Goal: Task Accomplishment & Management: Complete application form

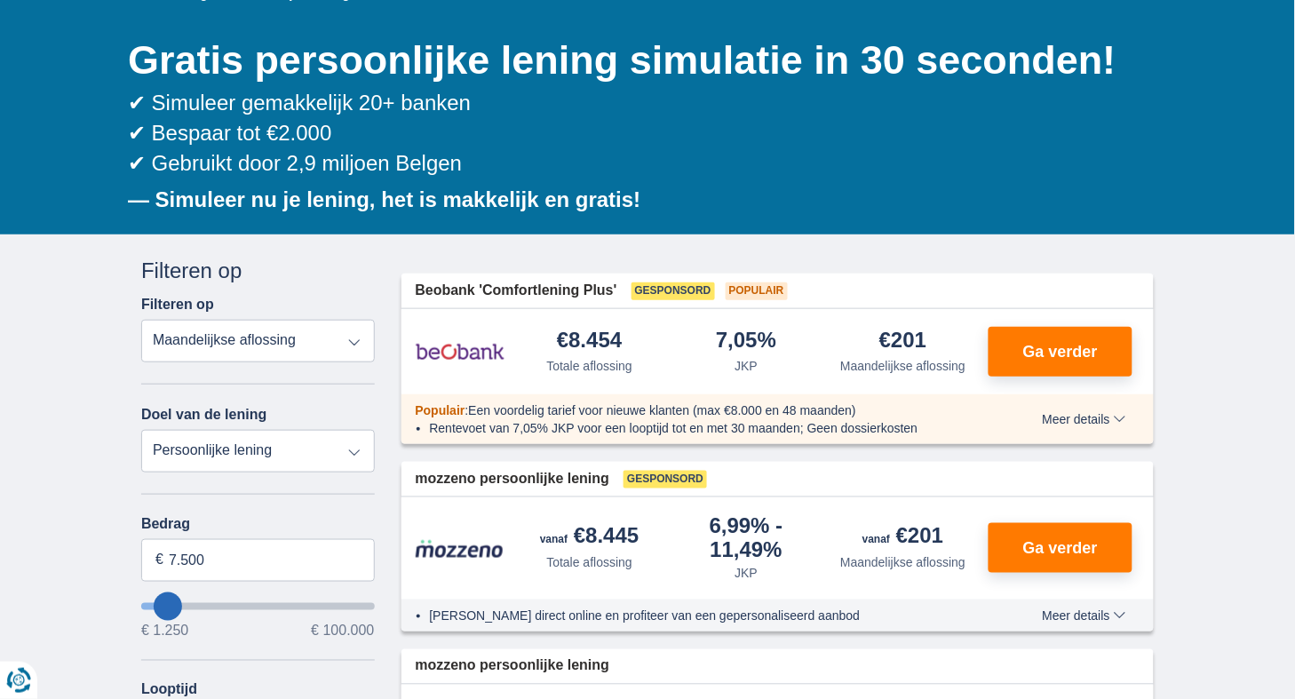
scroll to position [172, 0]
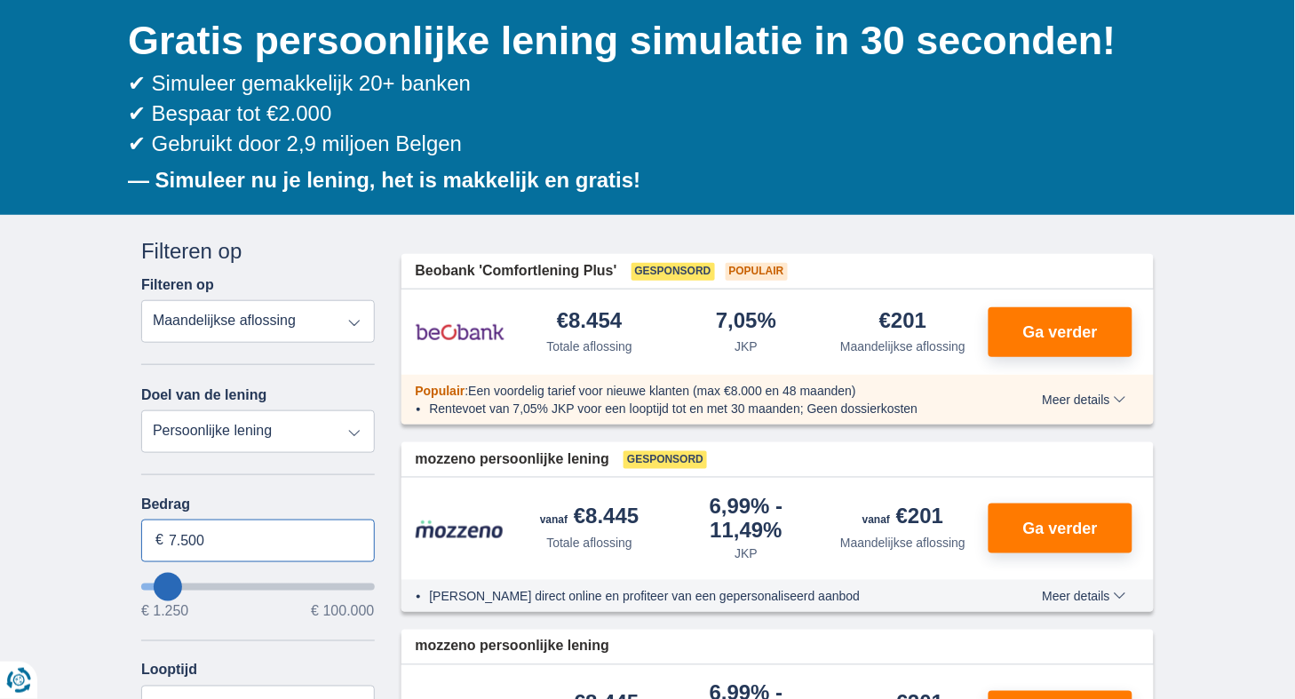
click at [220, 537] on input "7.500" at bounding box center [258, 541] width 234 height 43
type input "7"
type input "10.000"
type input "10250"
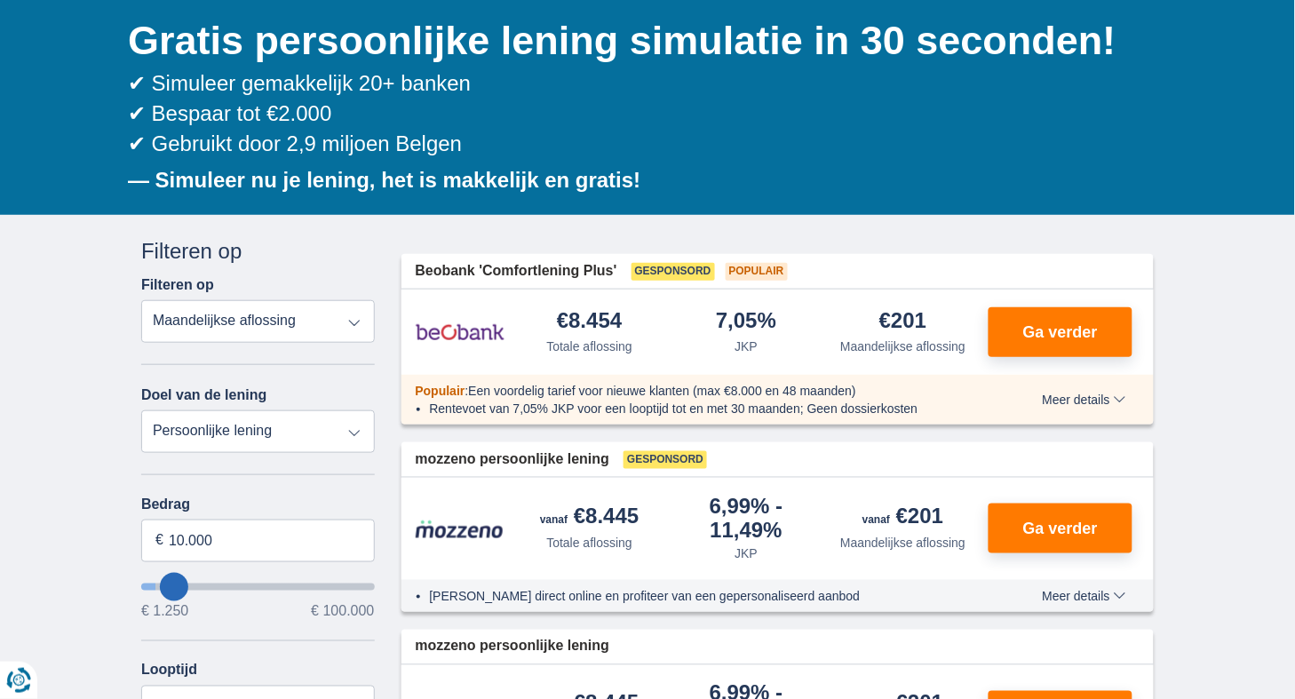
select select "48"
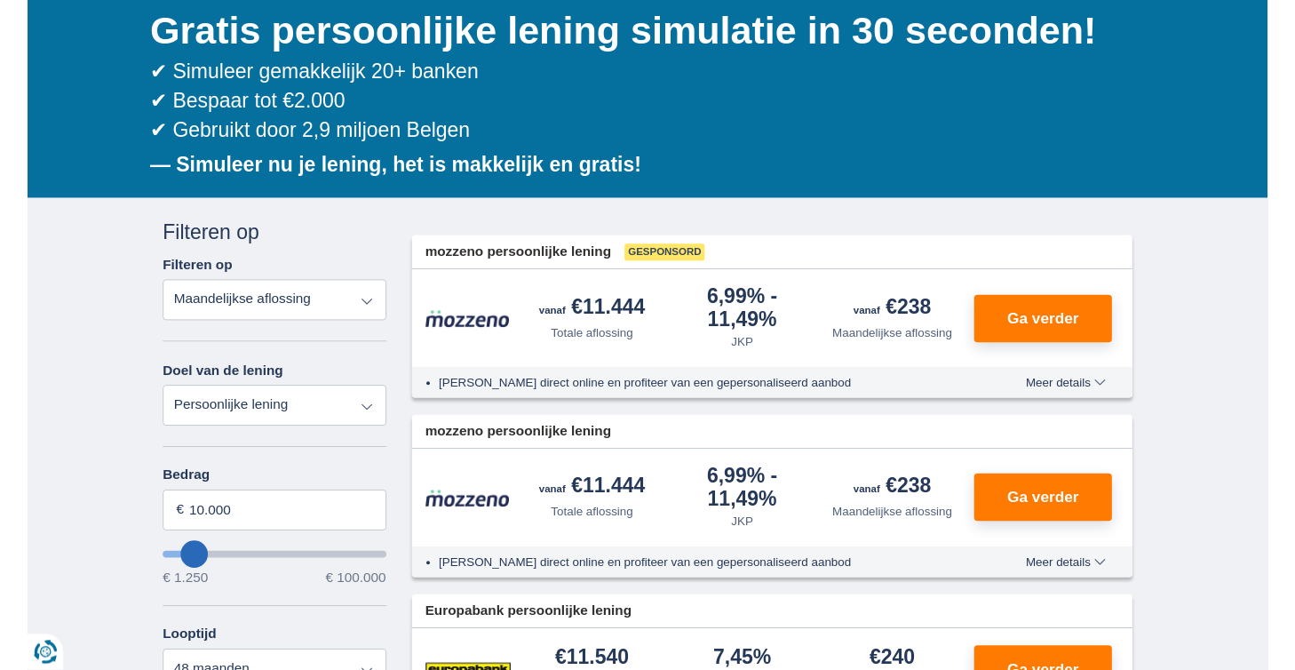
scroll to position [175, 0]
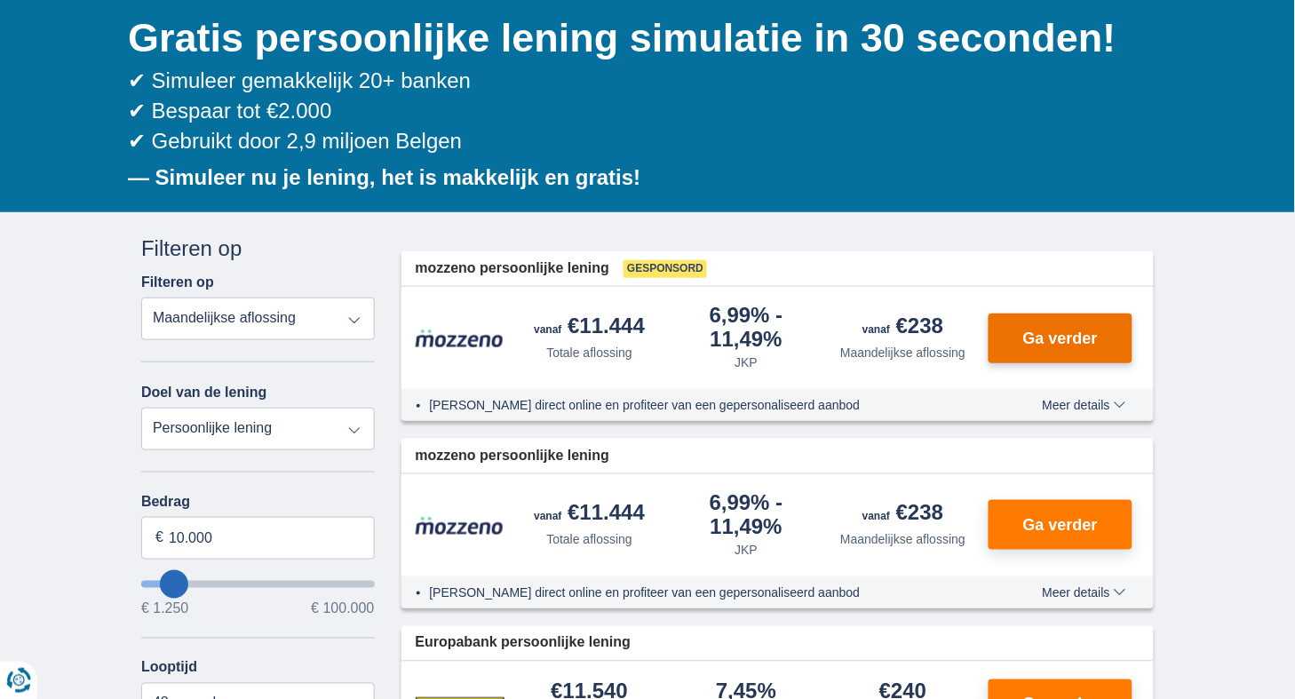
click at [1053, 331] on span "Ga verder" at bounding box center [1061, 339] width 75 height 16
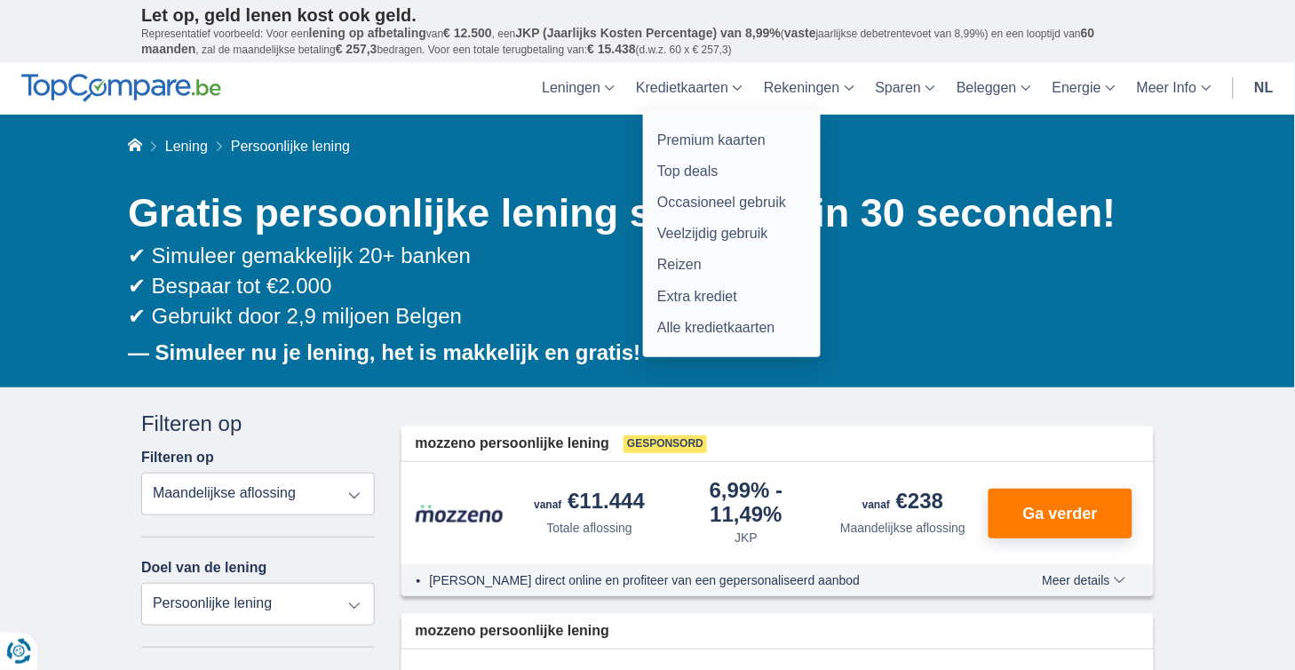
scroll to position [0, 0]
